Goal: Task Accomplishment & Management: Complete application form

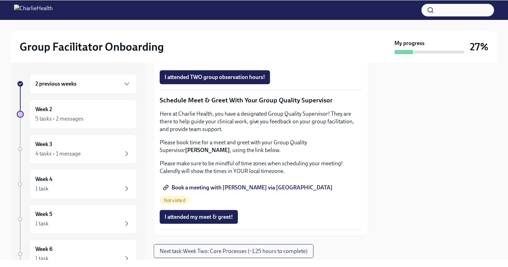
scroll to position [550, 0]
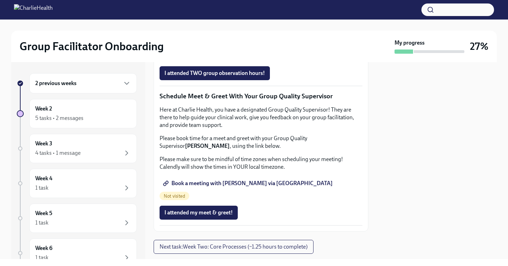
click at [296, 57] on span "Complete this form to schedule your integrative observations" at bounding box center [241, 53] width 155 height 7
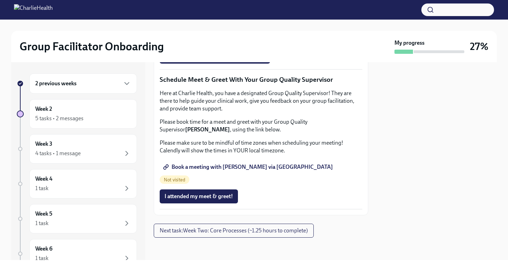
scroll to position [700, 0]
click at [277, 233] on span "Next task : Week Two: Core Processes (~1.25 hours to complete)" at bounding box center [234, 230] width 148 height 7
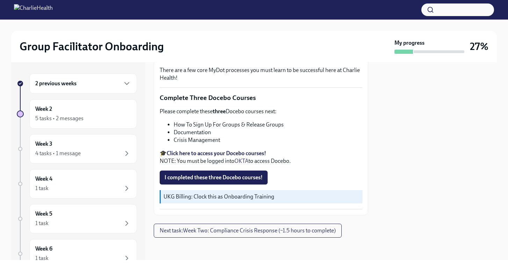
scroll to position [242, 0]
click at [235, 234] on button "Next task : Week Two: Compliance Crisis Response (~1.5 hours to complete)" at bounding box center [248, 230] width 188 height 14
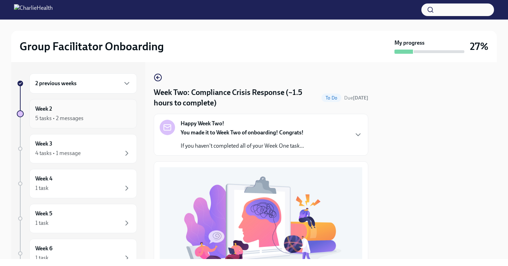
click at [73, 109] on div "Week 2 5 tasks • 2 messages" at bounding box center [83, 113] width 96 height 17
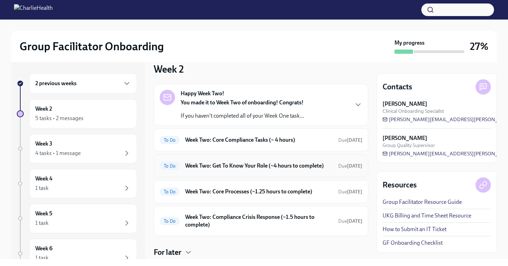
scroll to position [20, 0]
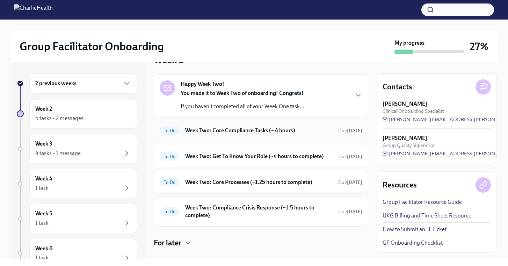
click at [301, 126] on div "To Do Week Two: Core Compliance Tasks (~ 4 hours) Due [DATE]" at bounding box center [261, 130] width 202 height 11
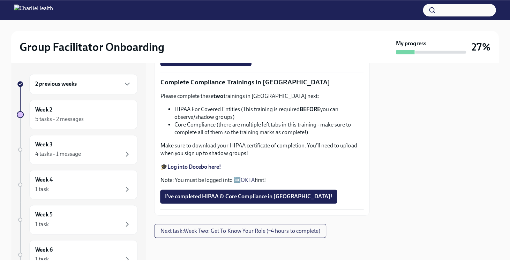
scroll to position [299, 0]
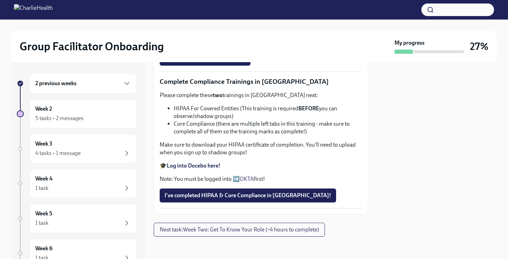
click at [249, 11] on strong "Complete your CPR & First Aid training HERE" at bounding box center [222, 8] width 110 height 7
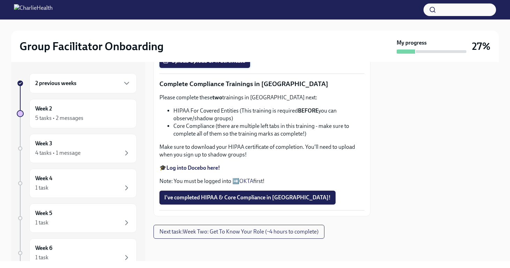
click at [235, 68] on label "Upload Upload CPR Certificate" at bounding box center [205, 61] width 91 height 14
click at [0, 0] on input "Upload Upload CPR Certificate" at bounding box center [0, 0] width 0 height 0
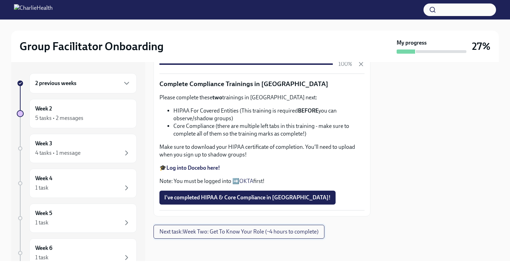
scroll to position [394, 0]
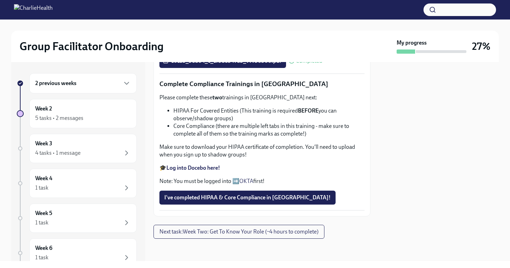
click at [208, 171] on strong "Log into Docebo here!" at bounding box center [194, 168] width 54 height 7
